Goal: Transaction & Acquisition: Purchase product/service

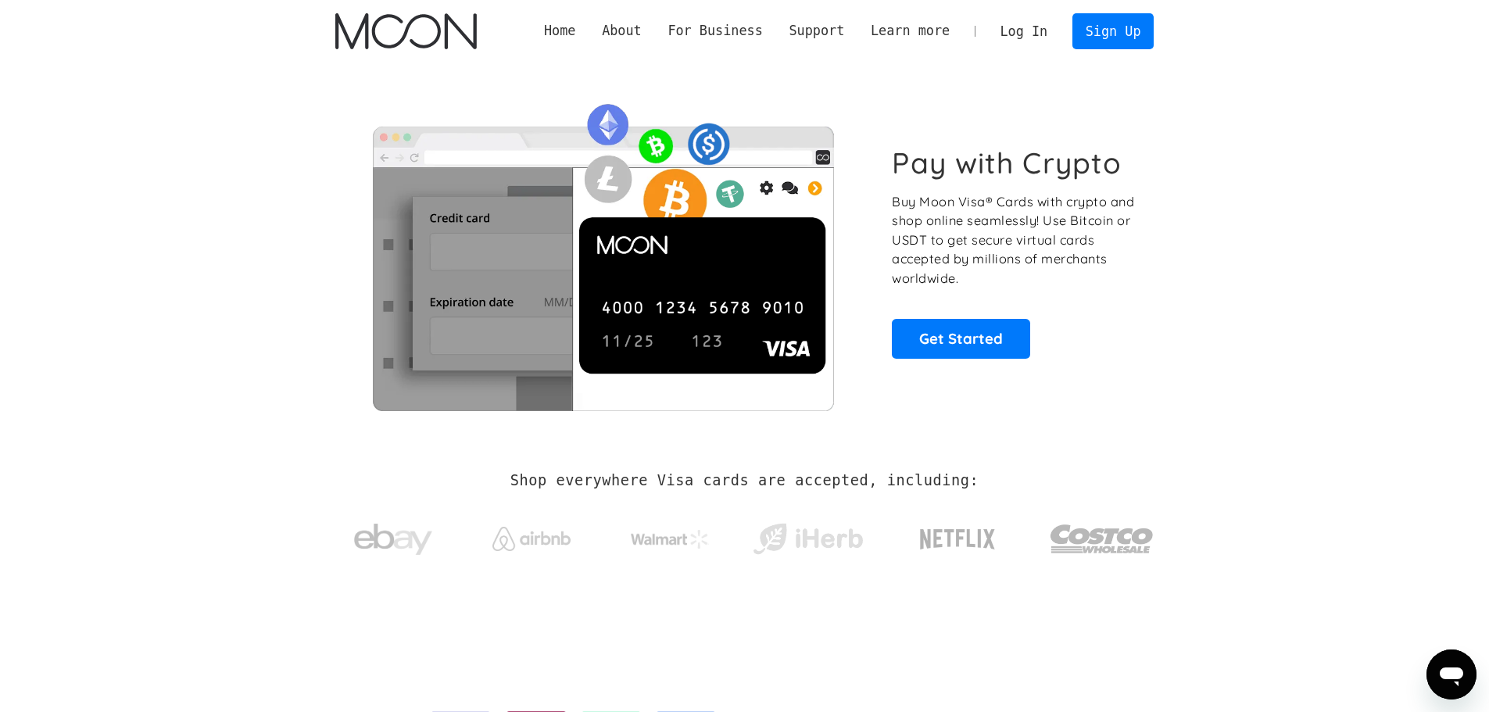
click at [1008, 20] on link "Log In" at bounding box center [1024, 31] width 73 height 34
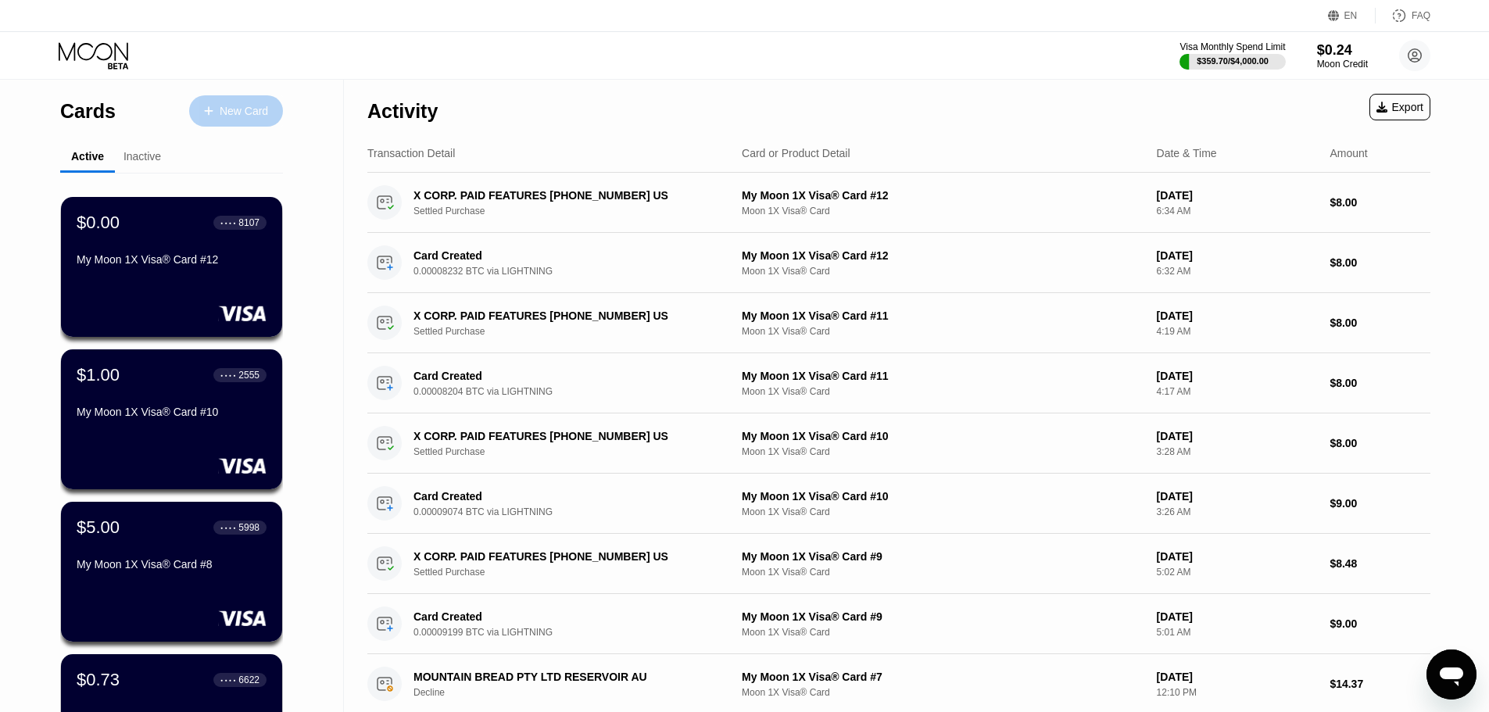
click at [254, 109] on div "New Card" at bounding box center [244, 111] width 48 height 13
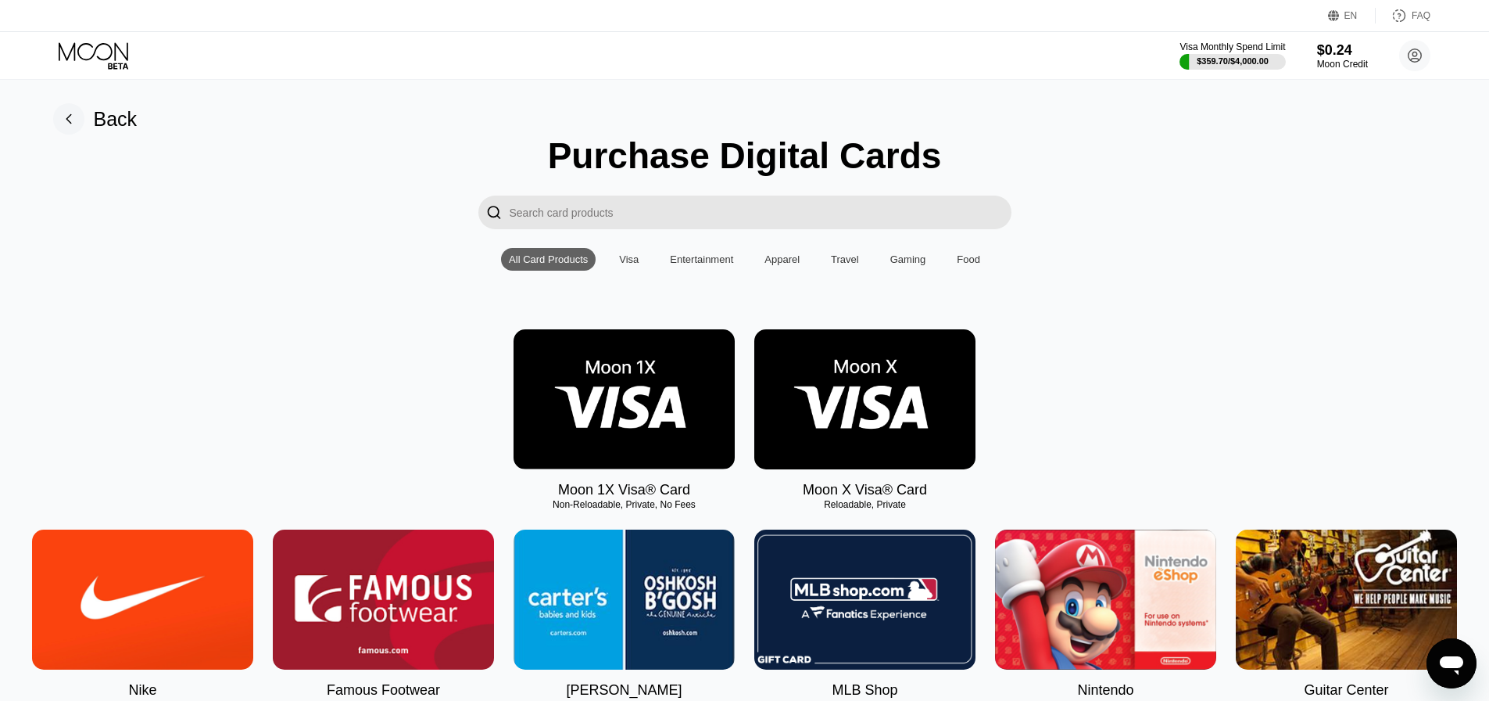
click at [673, 387] on img at bounding box center [624, 399] width 221 height 140
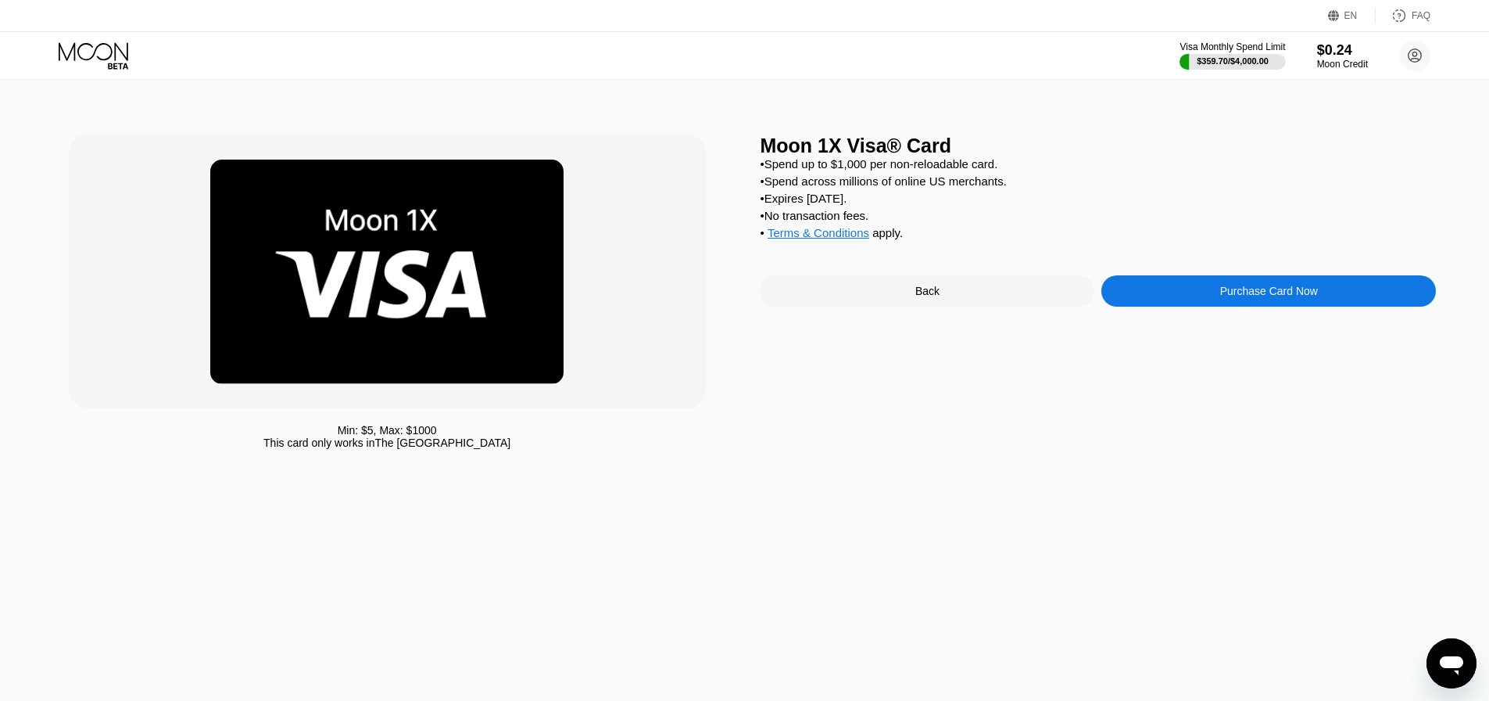
click at [1220, 306] on div "Purchase Card Now" at bounding box center [1269, 290] width 335 height 31
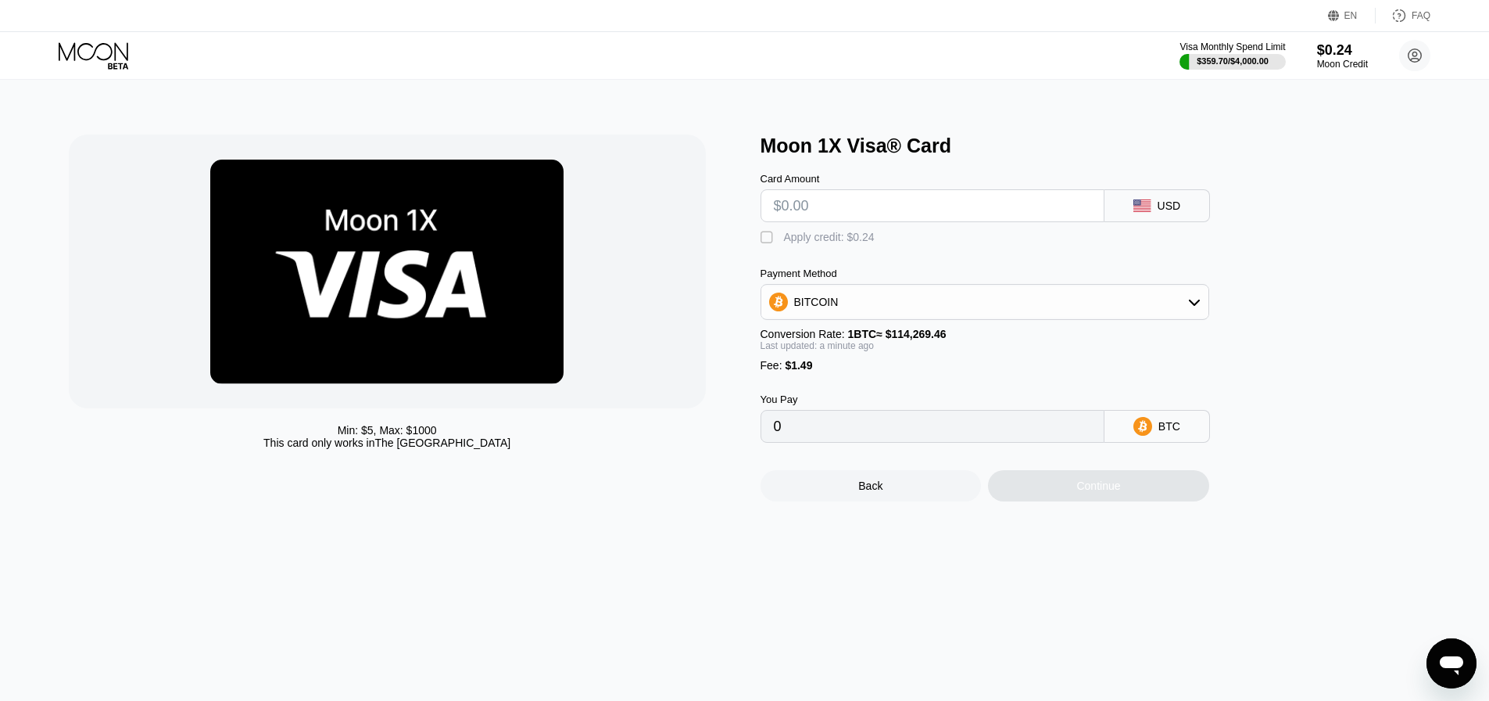
click at [902, 206] on input "text" at bounding box center [932, 205] width 317 height 31
type input "$9"
type input "0.00009181"
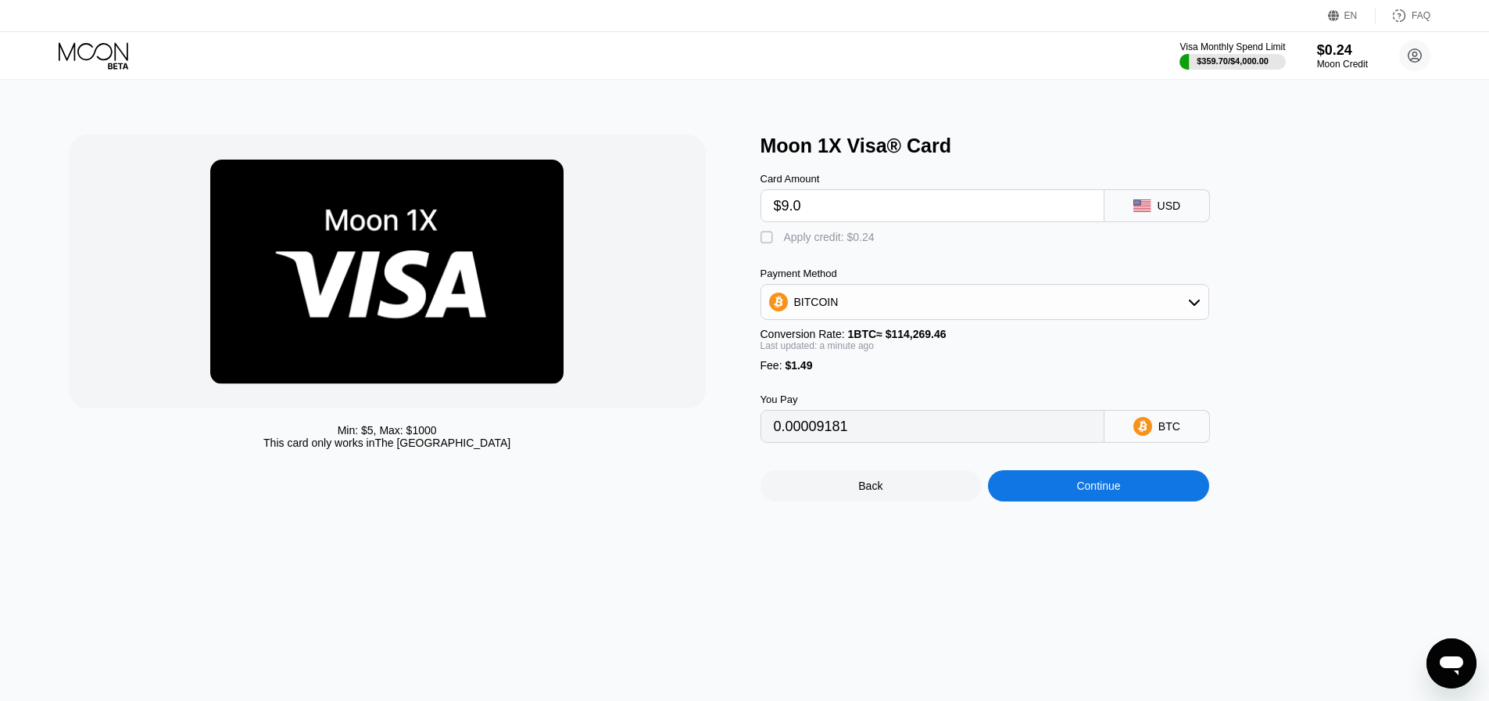
click at [631, 416] on div "Min: $ 5 , Max: $ 1000 This card only works in [GEOGRAPHIC_DATA]" at bounding box center [407, 317] width 676 height 367
drag, startPoint x: 798, startPoint y: 222, endPoint x: 697, endPoint y: 224, distance: 100.9
click at [697, 224] on div "Min: $ 5 , Max: $ 1000 This card only works in The United States Moon 1X Visa® …" at bounding box center [745, 317] width 1353 height 367
type input "$8"
type input "0.00008305"
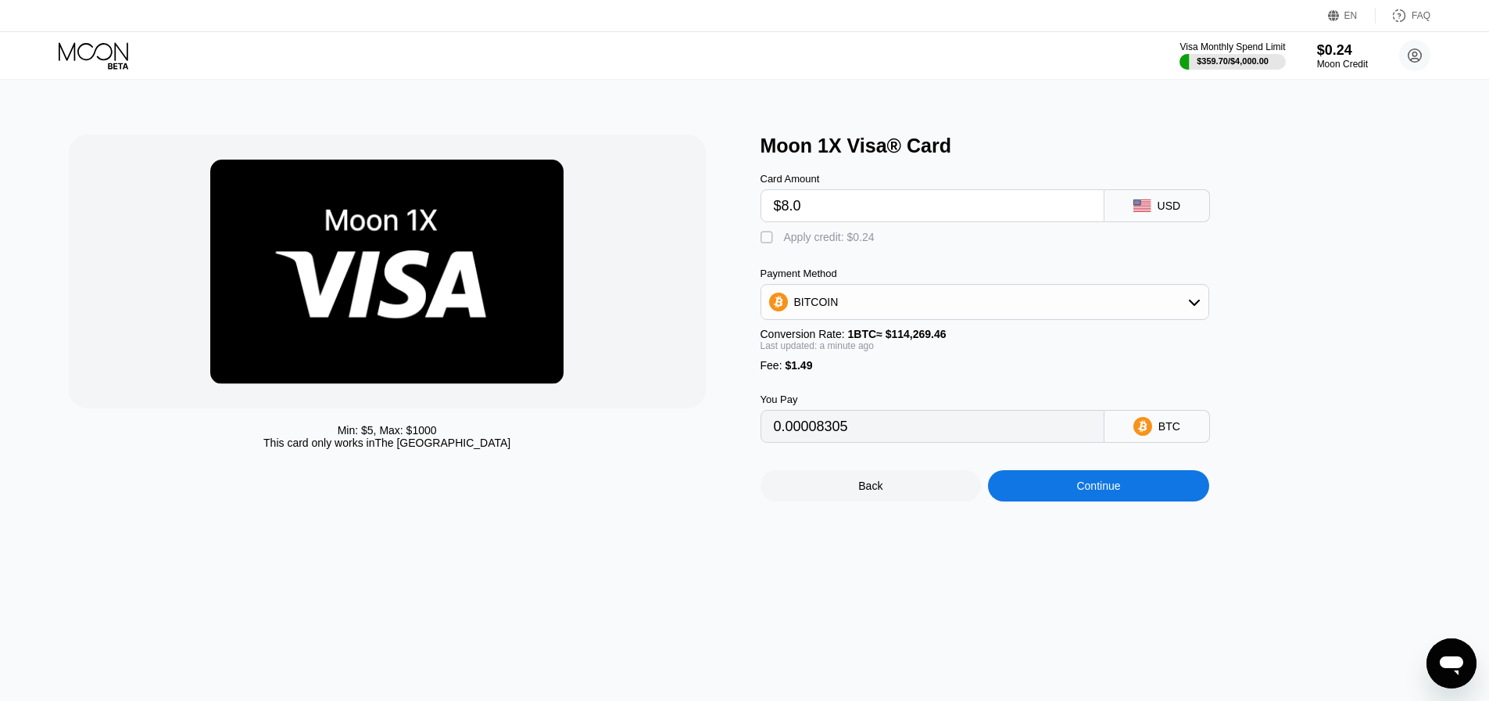
type input "$8.0"
click at [1072, 501] on div "Continue" at bounding box center [1098, 485] width 221 height 31
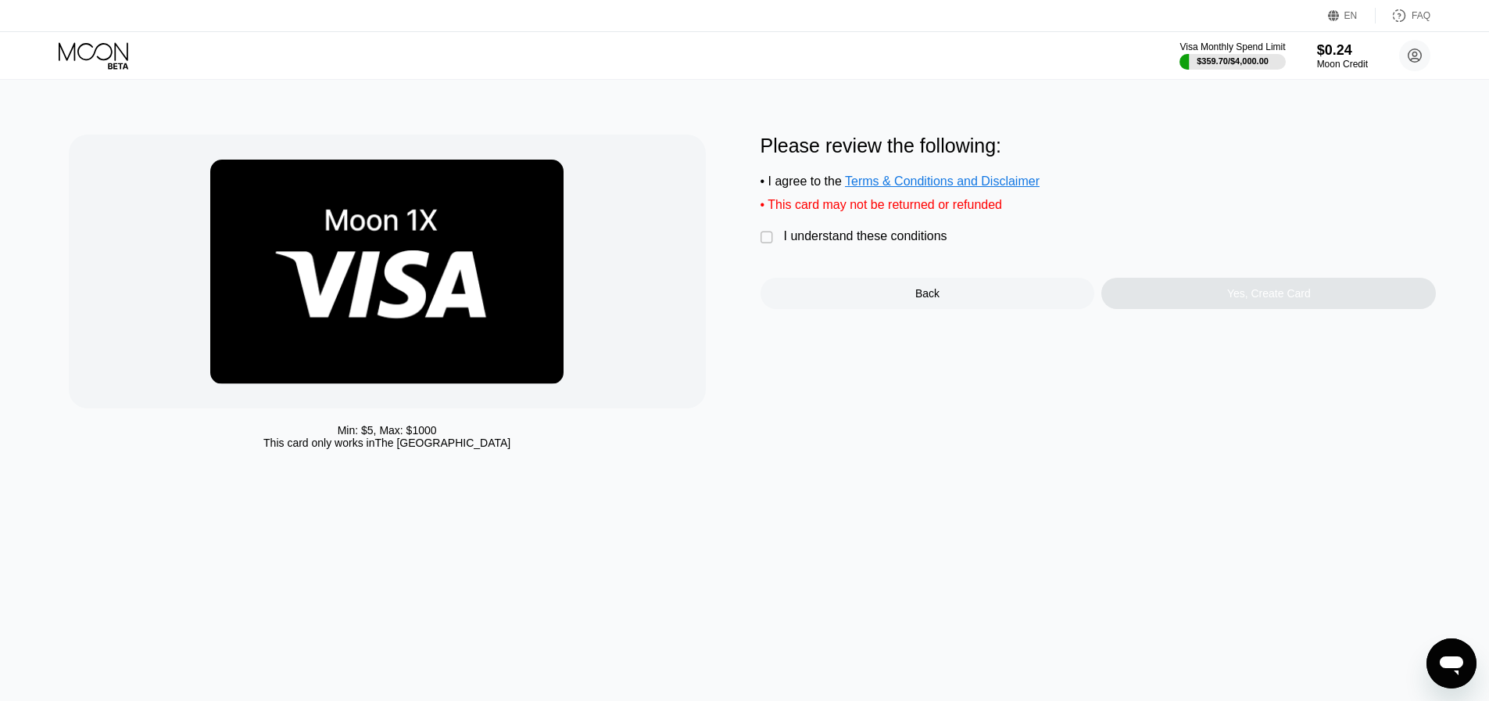
click at [810, 243] on div "I understand these conditions" at bounding box center [865, 236] width 163 height 14
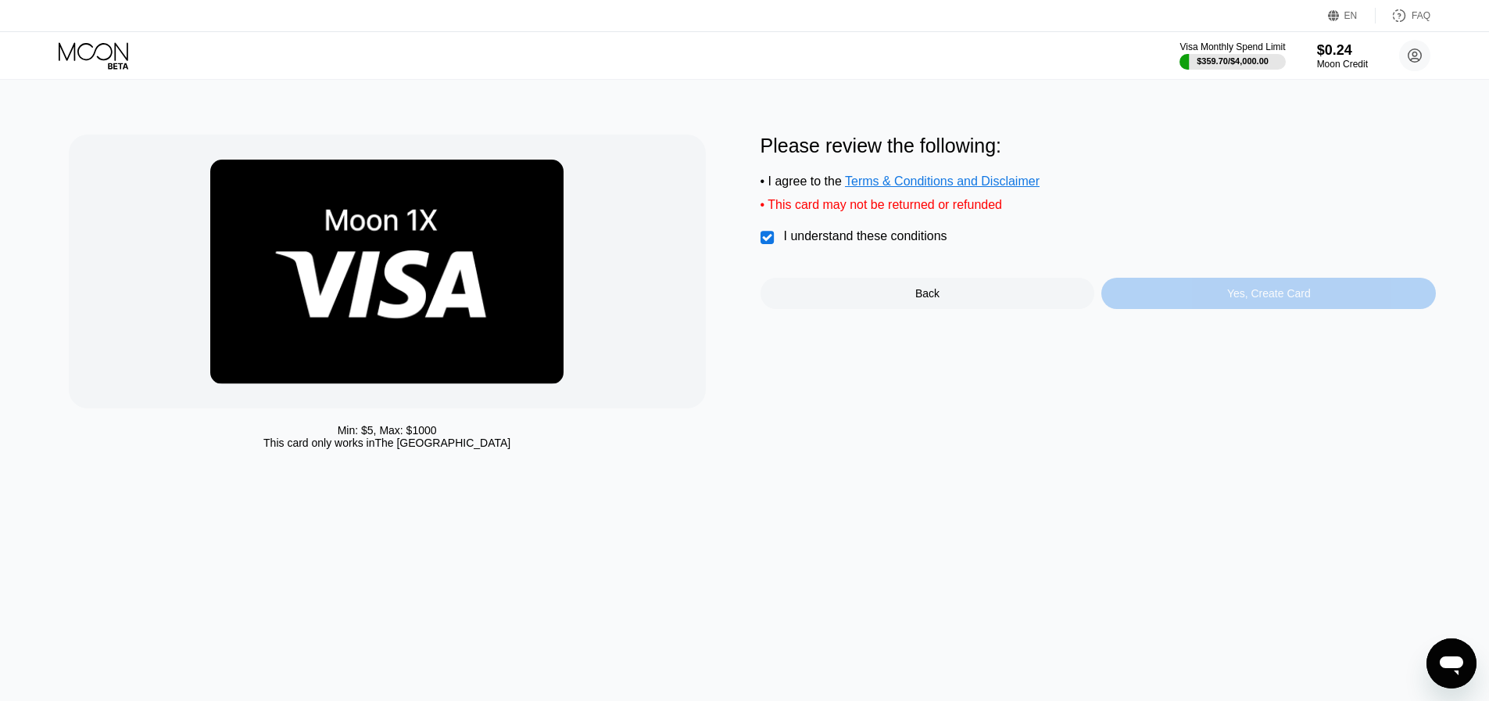
click at [1231, 299] on div "Yes, Create Card" at bounding box center [1270, 293] width 84 height 13
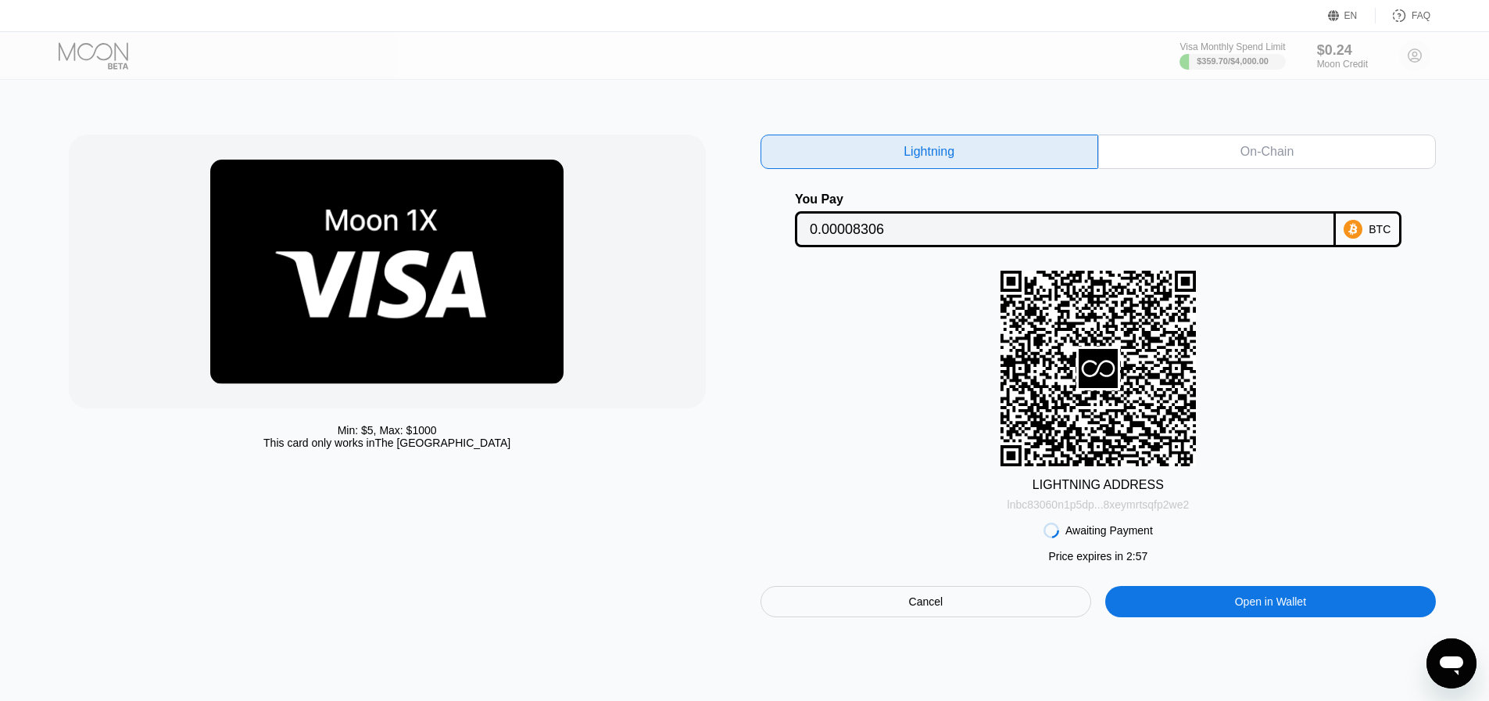
click at [1084, 507] on div "lnbc83060n1p5dp...8xeymrtsqfp2we2" at bounding box center [1099, 504] width 182 height 13
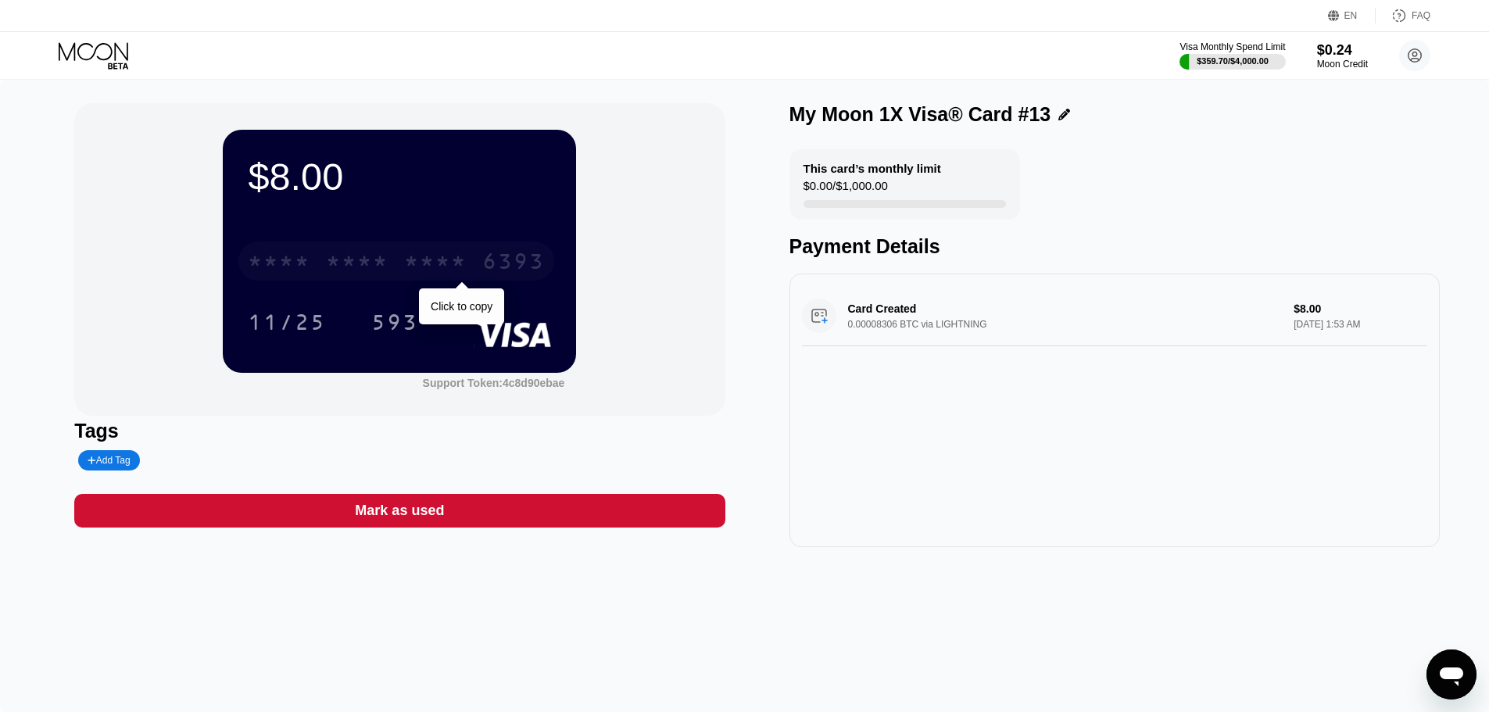
click at [382, 261] on div "* * * *" at bounding box center [357, 263] width 63 height 25
click at [1095, 657] on div "$8.00 4513 6500 2085 6393 11/25 593 Support Token: 4c8d90ebae Tags Add Tag Mark…" at bounding box center [744, 396] width 1489 height 633
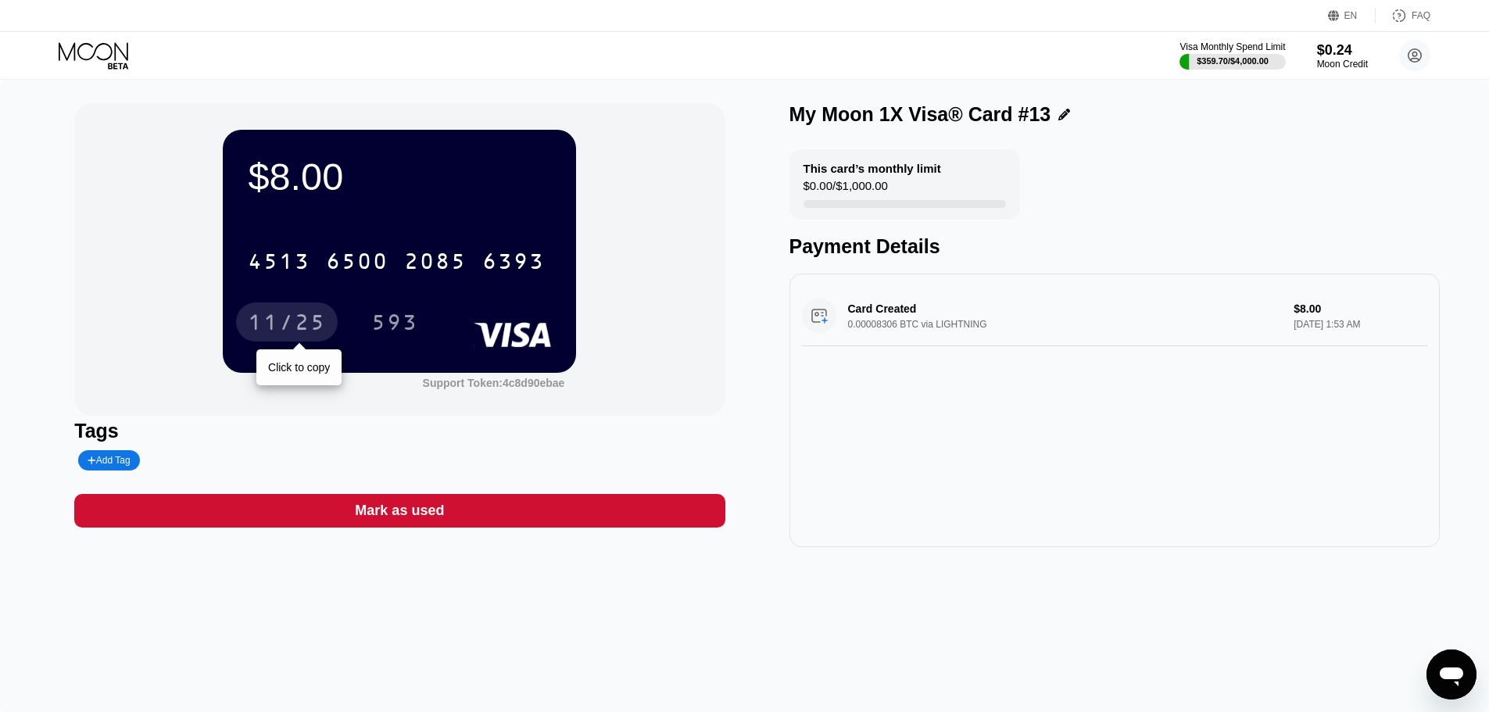
click at [300, 323] on div "11/25" at bounding box center [287, 324] width 78 height 25
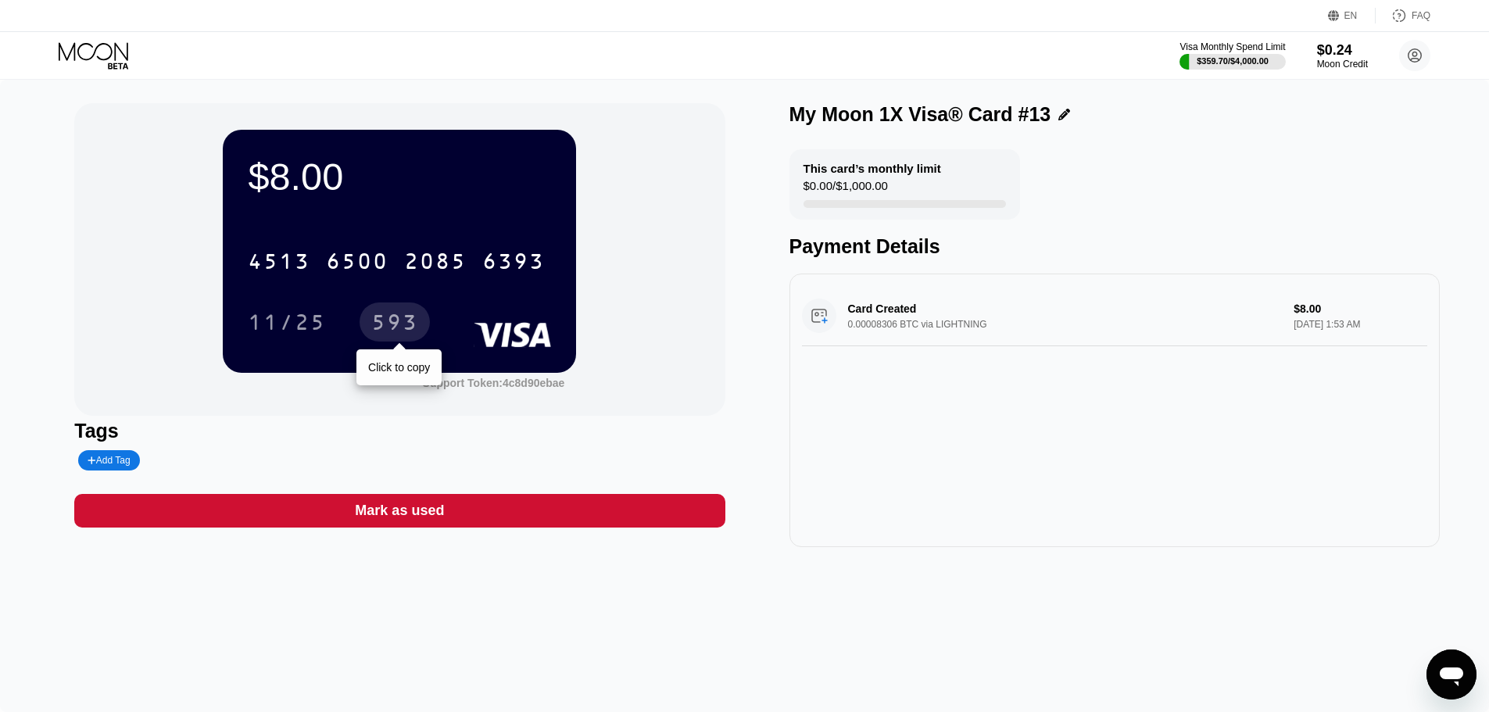
click at [387, 329] on div "593" at bounding box center [394, 324] width 47 height 25
drag, startPoint x: 1330, startPoint y: 213, endPoint x: 1292, endPoint y: 192, distance: 43.7
click at [1330, 213] on div "This card’s monthly limit $0.00 / $1,000.00 Payment Details" at bounding box center [1115, 203] width 651 height 109
